Goal: Task Accomplishment & Management: Use online tool/utility

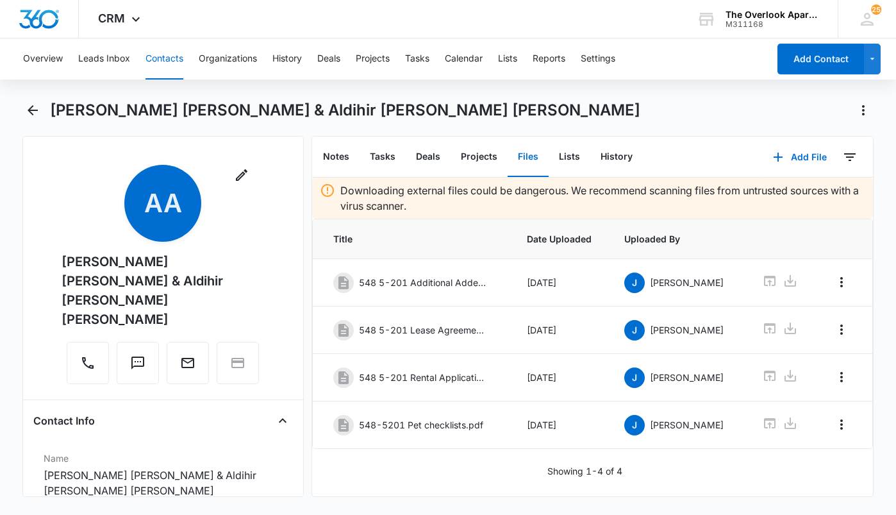
click at [162, 59] on button "Contacts" at bounding box center [165, 58] width 38 height 41
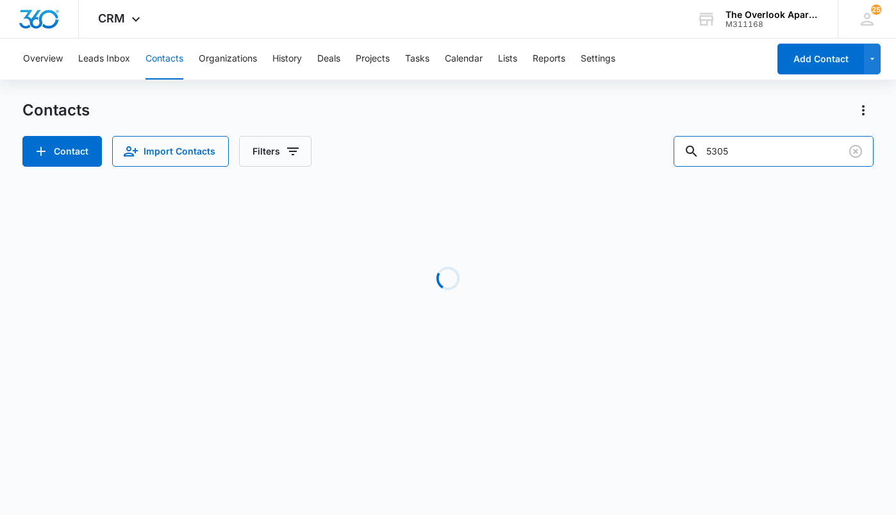
drag, startPoint x: 763, startPoint y: 153, endPoint x: 419, endPoint y: 241, distance: 354.9
click at [367, 212] on div "Contacts Contact Import Contacts Filters 5305 Loading No Results" at bounding box center [448, 245] width 852 height 290
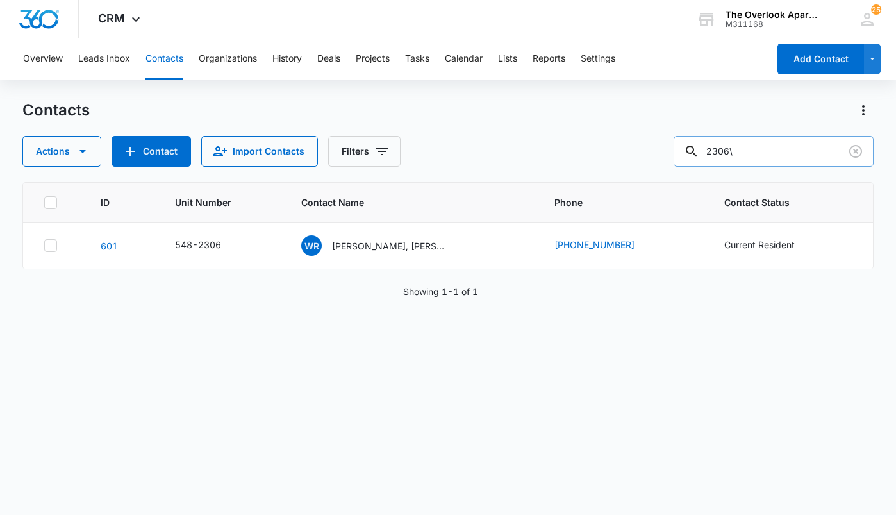
click at [775, 151] on input "2306\" at bounding box center [774, 151] width 200 height 31
type input "2306"
click at [396, 246] on p "[PERSON_NAME], [PERSON_NAME]" at bounding box center [389, 245] width 115 height 13
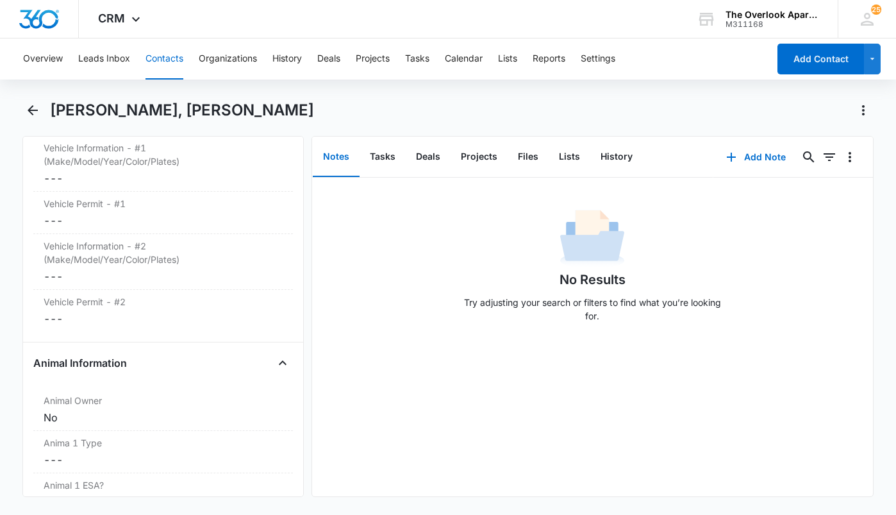
scroll to position [1539, 0]
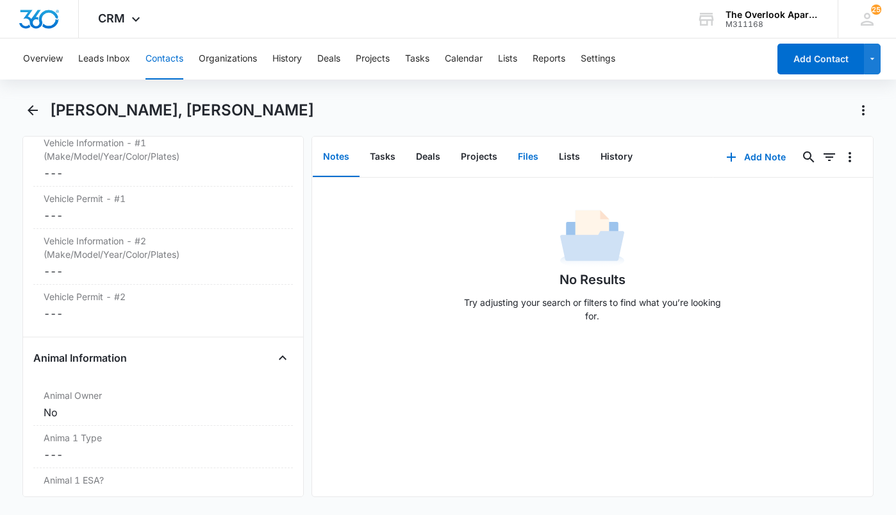
click at [528, 153] on button "Files" at bounding box center [528, 157] width 41 height 40
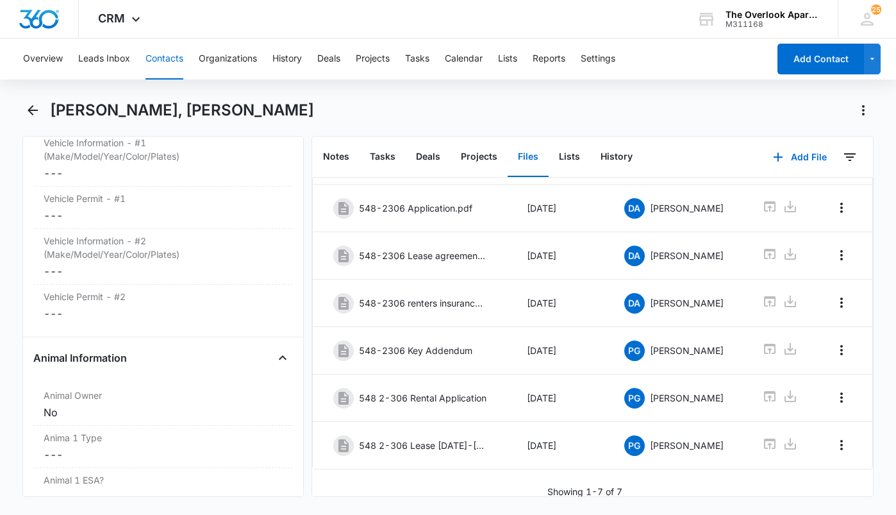
scroll to position [133, 0]
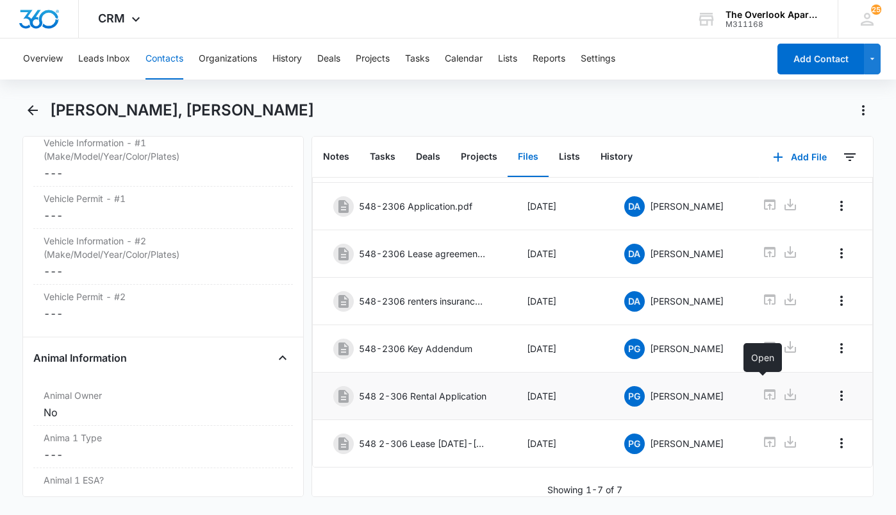
click at [764, 387] on icon at bounding box center [769, 394] width 15 height 15
click at [156, 61] on button "Contacts" at bounding box center [165, 58] width 38 height 41
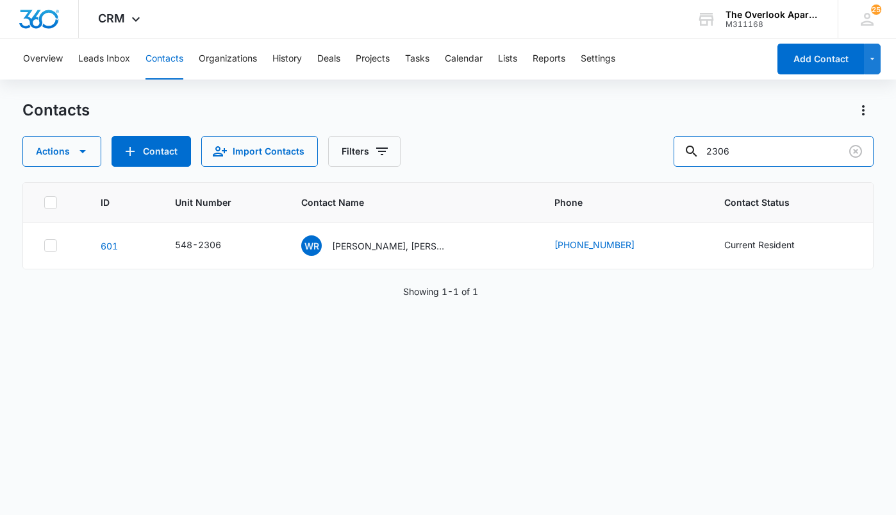
drag, startPoint x: 770, startPoint y: 147, endPoint x: 346, endPoint y: 135, distance: 424.0
click at [349, 135] on div "Contacts Actions Contact Import Contacts Filters 2306" at bounding box center [448, 133] width 852 height 67
type input "10201"
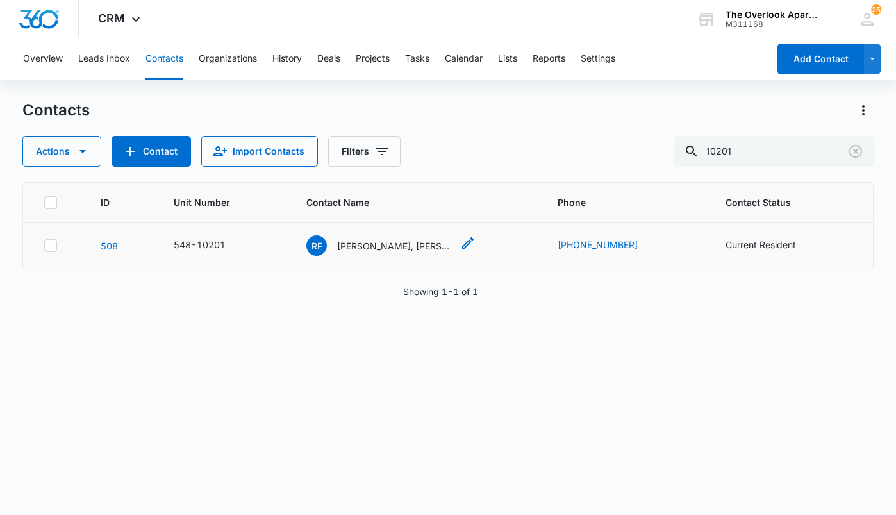
click at [372, 249] on p "[PERSON_NAME], [PERSON_NAME], [PERSON_NAME] & [PERSON_NAME]" at bounding box center [394, 245] width 115 height 13
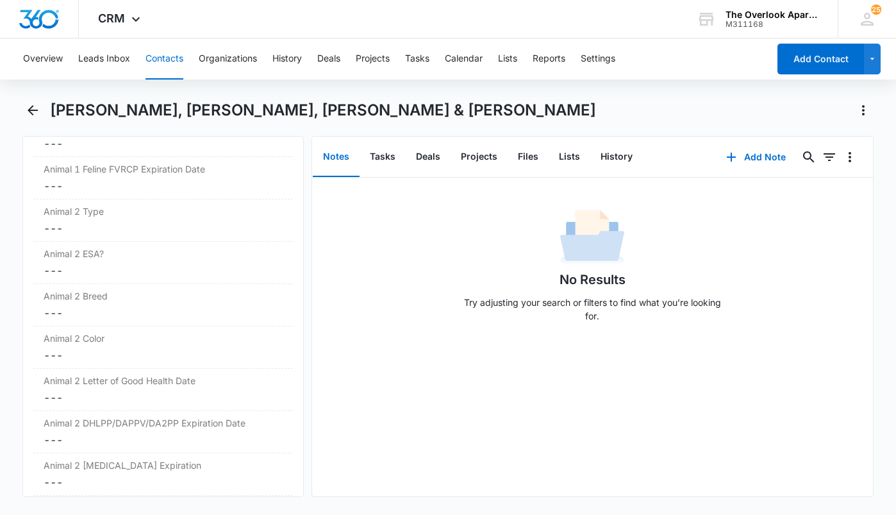
scroll to position [2501, 0]
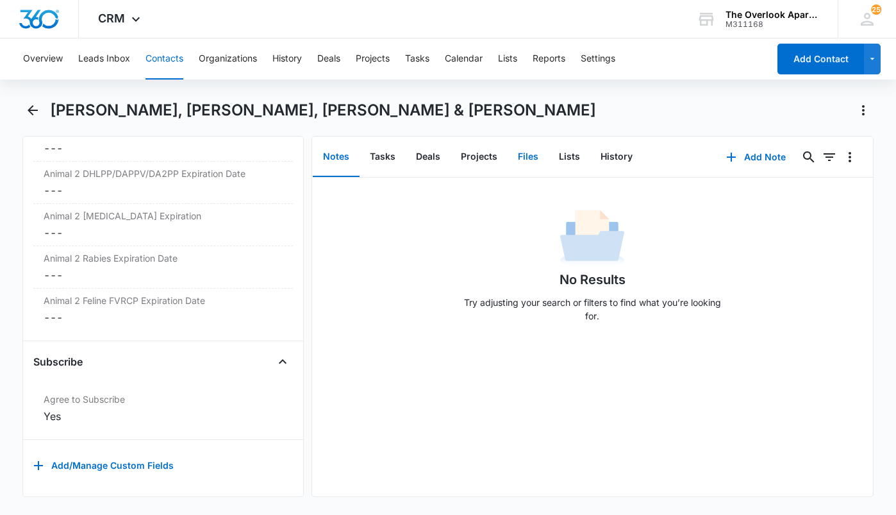
click at [529, 165] on button "Files" at bounding box center [528, 157] width 41 height 40
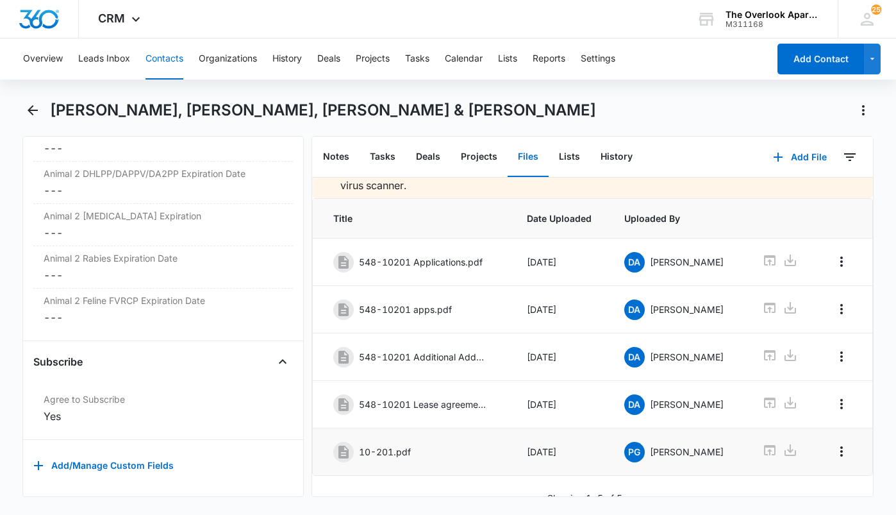
scroll to position [38, 0]
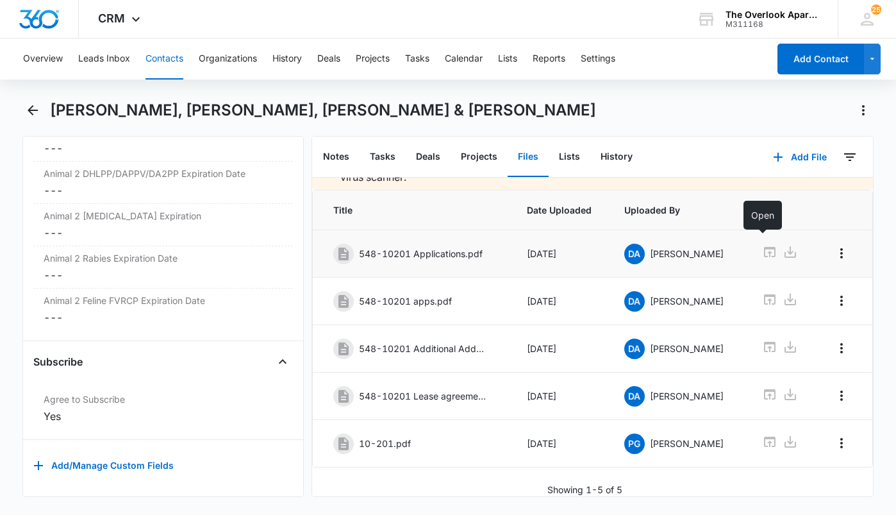
click at [762, 246] on icon at bounding box center [769, 251] width 15 height 15
click at [764, 294] on icon at bounding box center [770, 299] width 12 height 10
click at [173, 58] on button "Contacts" at bounding box center [165, 58] width 38 height 41
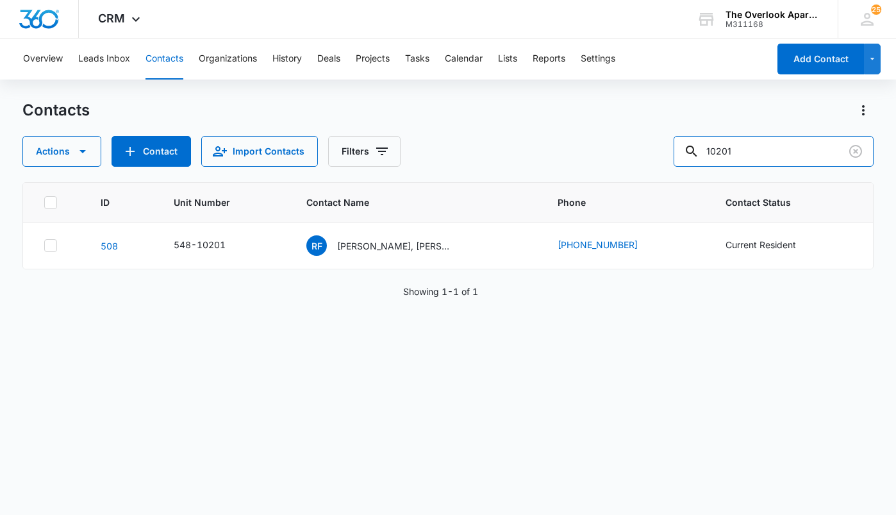
drag, startPoint x: 756, startPoint y: 146, endPoint x: 632, endPoint y: 155, distance: 124.1
click at [632, 155] on div "Actions Contact Import Contacts Filters 10201" at bounding box center [448, 151] width 852 height 31
type input "2306"
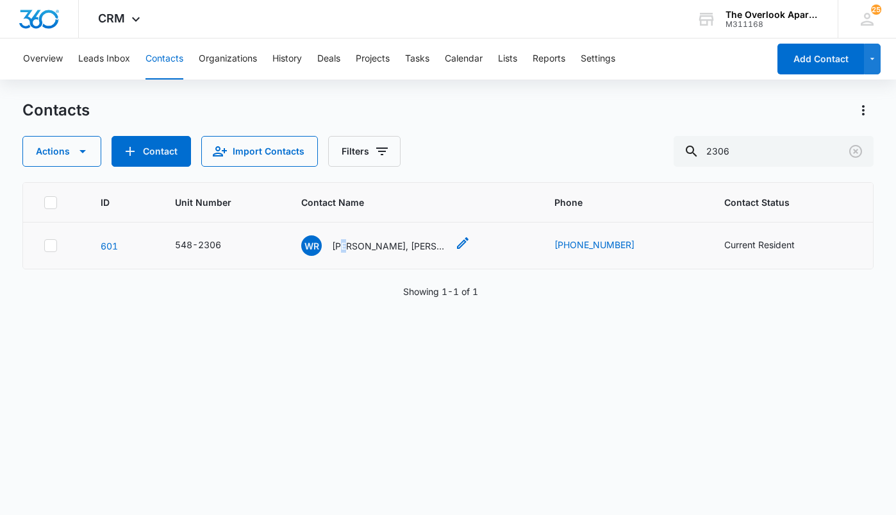
click at [349, 242] on p "[PERSON_NAME], [PERSON_NAME]" at bounding box center [389, 245] width 115 height 13
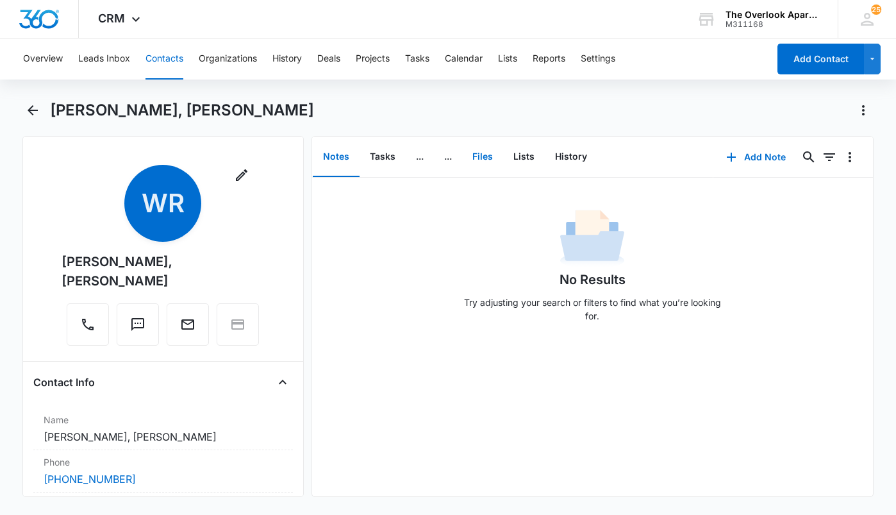
click at [479, 164] on button "Files" at bounding box center [482, 157] width 41 height 40
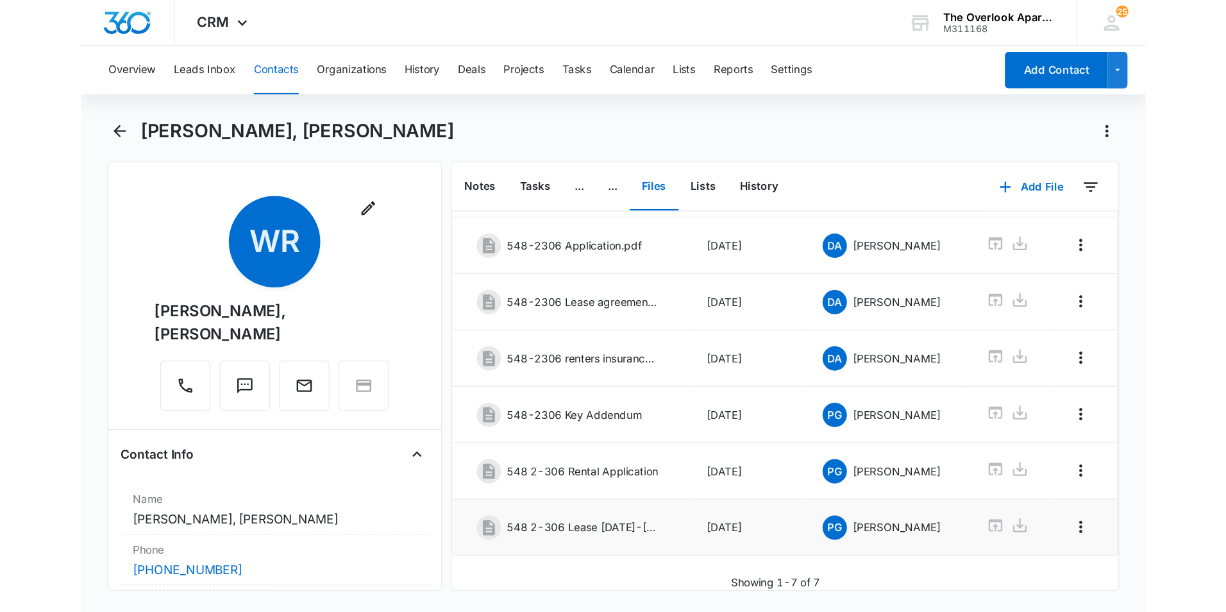
scroll to position [133, 0]
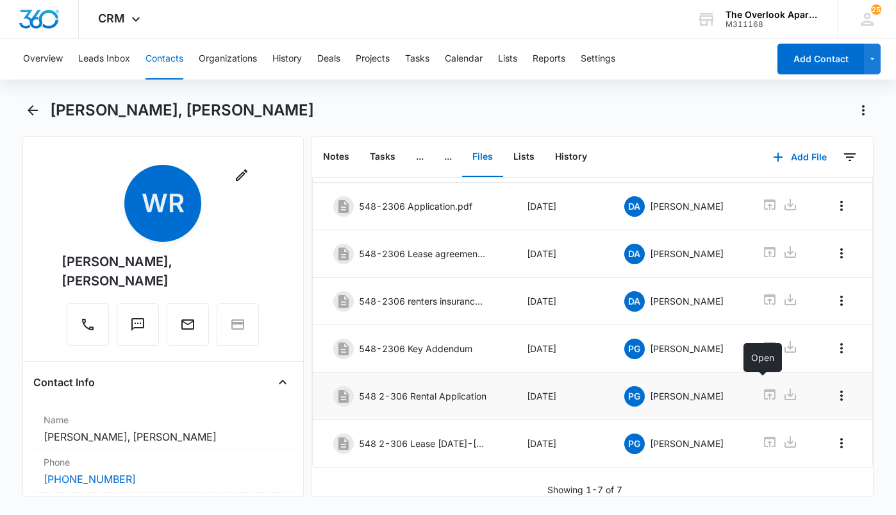
click at [764, 389] on icon at bounding box center [770, 394] width 12 height 10
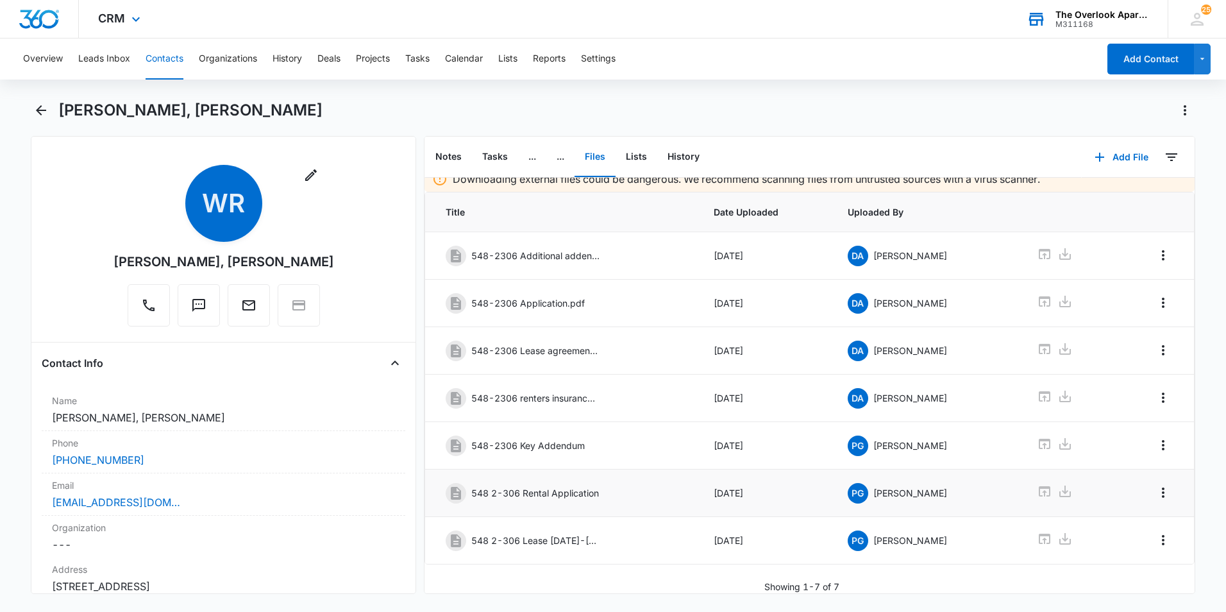
scroll to position [21, 0]
click at [155, 60] on button "Contacts" at bounding box center [165, 58] width 38 height 41
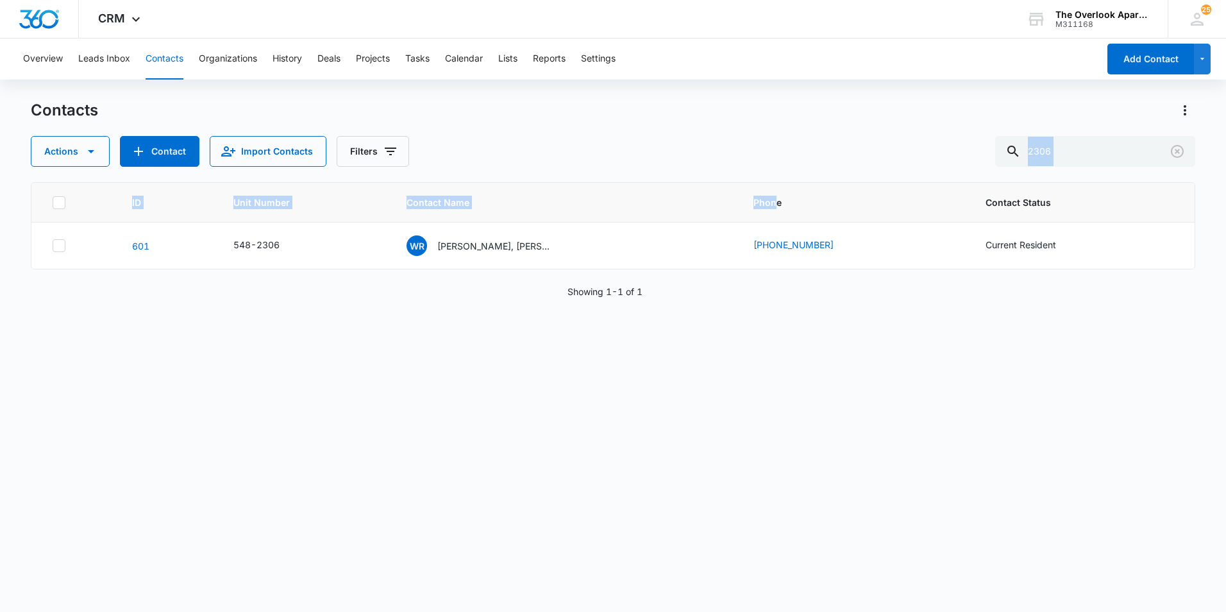
drag, startPoint x: 1127, startPoint y: 129, endPoint x: 777, endPoint y: 195, distance: 356.3
click at [774, 192] on div "Contacts Actions Contact Import Contacts Filters 2306 ID Unit Number Contact Na…" at bounding box center [613, 355] width 1164 height 510
click at [896, 155] on input "2306" at bounding box center [1095, 151] width 200 height 31
drag, startPoint x: 1103, startPoint y: 147, endPoint x: 886, endPoint y: 175, distance: 219.2
click at [886, 175] on div "Contacts Actions Contact Import Contacts Filters 2306 ID Unit Number Contact Na…" at bounding box center [613, 355] width 1164 height 510
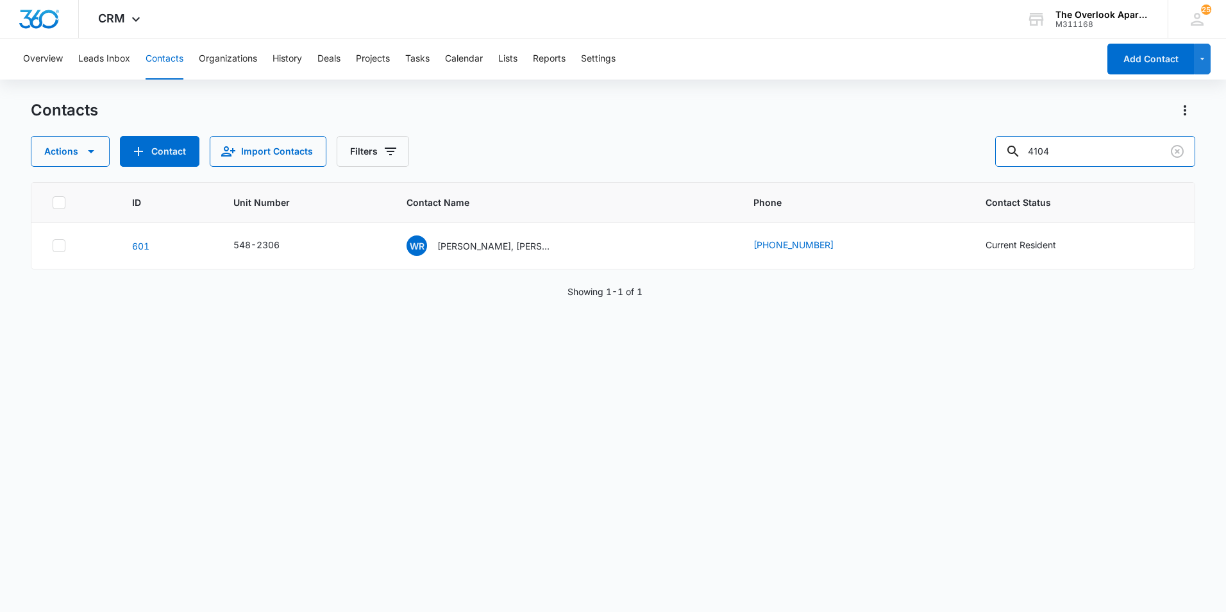
type input "4104"
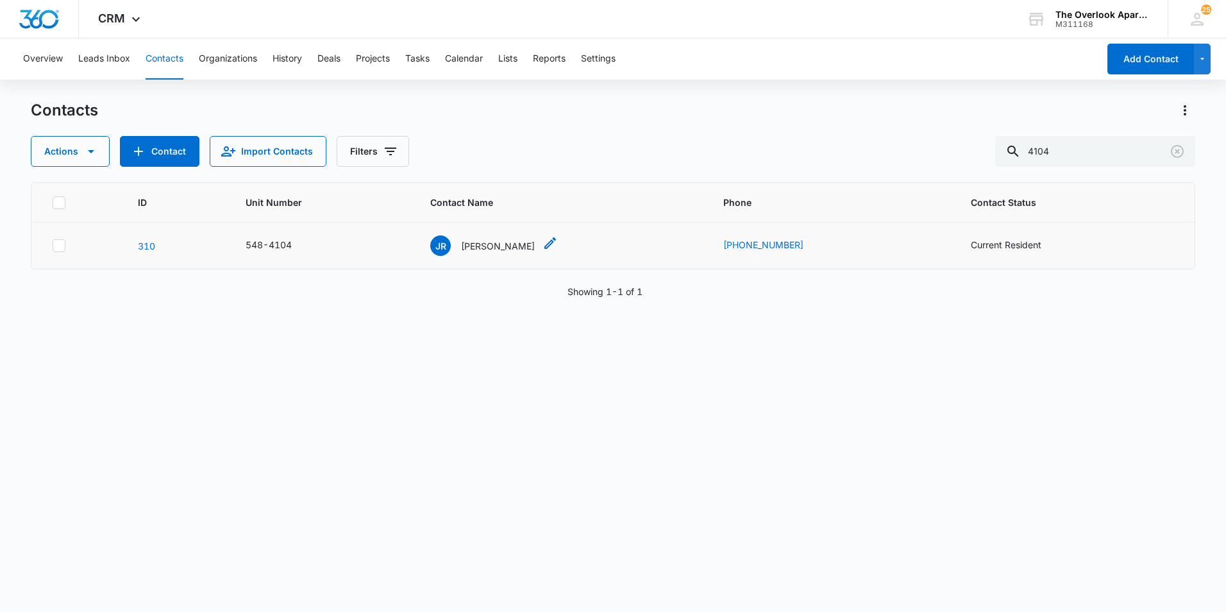
click at [482, 247] on p "[PERSON_NAME]" at bounding box center [498, 245] width 74 height 13
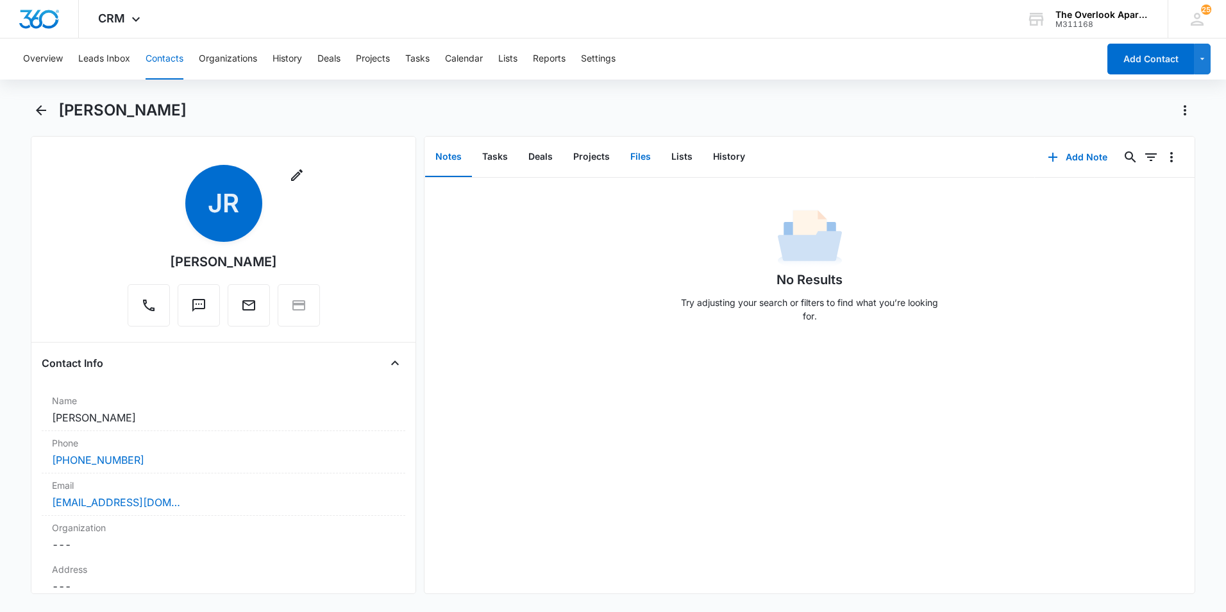
click at [630, 154] on button "Files" at bounding box center [640, 157] width 41 height 40
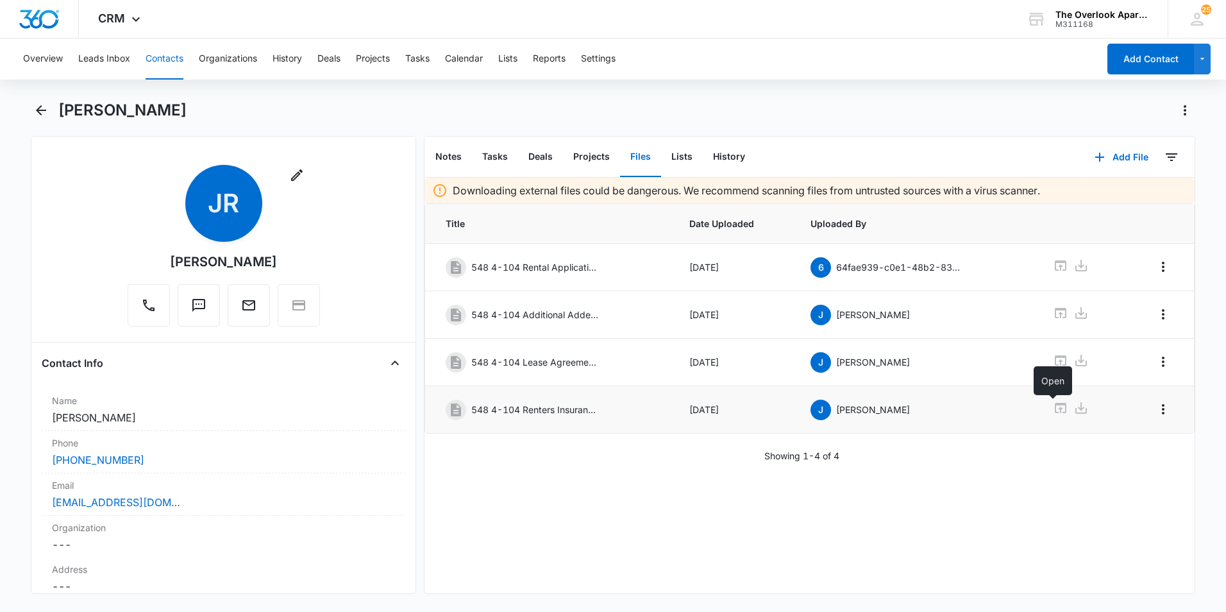
click at [896, 410] on icon at bounding box center [1060, 407] width 15 height 15
click at [169, 52] on button "Contacts" at bounding box center [165, 58] width 38 height 41
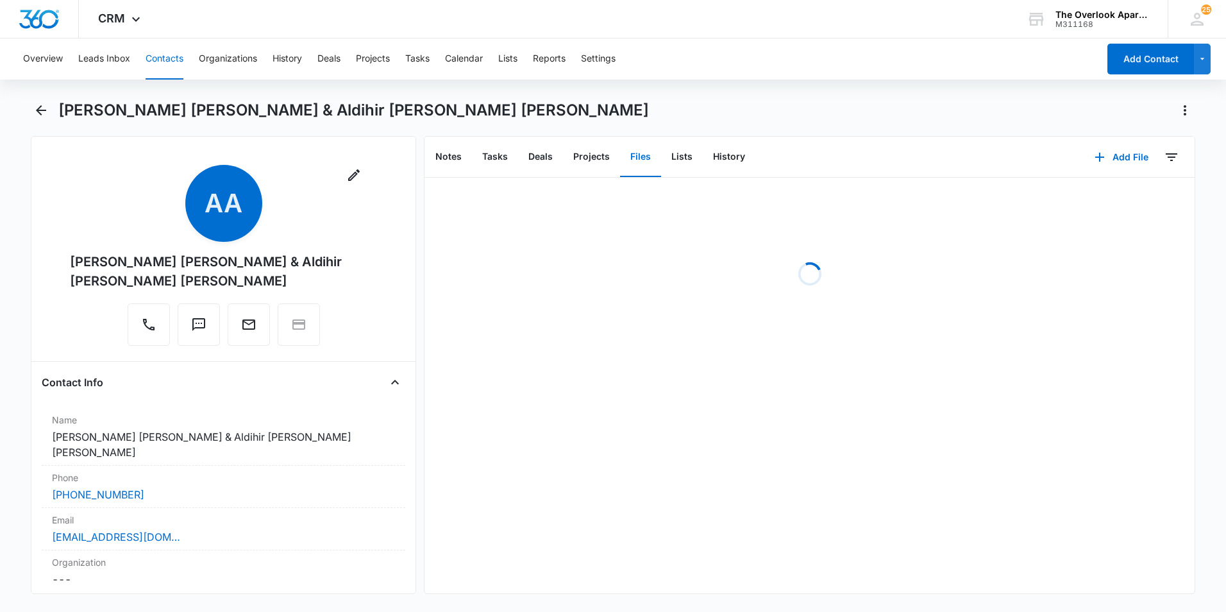
click at [178, 66] on button "Contacts" at bounding box center [165, 58] width 38 height 41
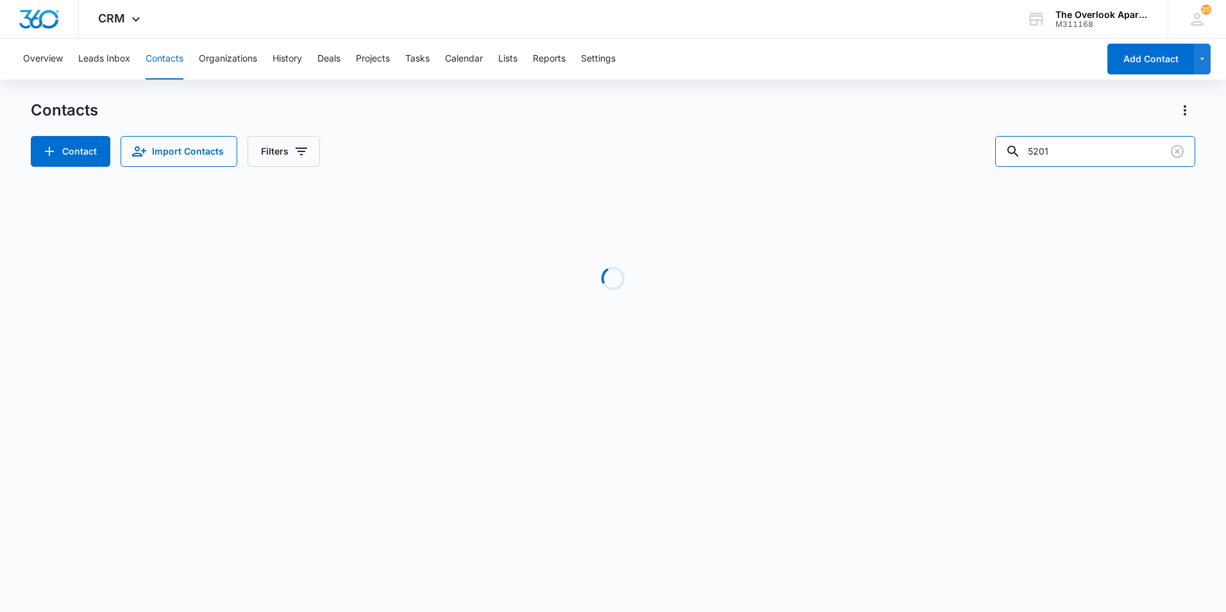
drag, startPoint x: 1112, startPoint y: 162, endPoint x: 844, endPoint y: 198, distance: 270.4
click at [864, 198] on div "Contacts Contact Import Contacts Filters 5201 Loading No Results" at bounding box center [613, 245] width 1164 height 290
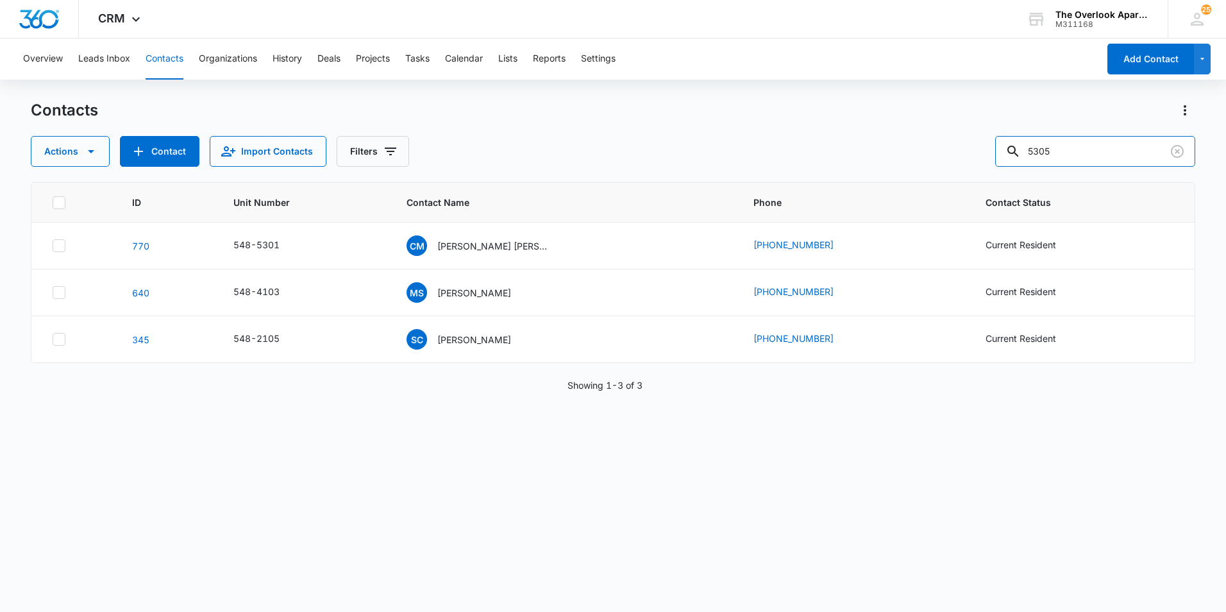
type input "5305"
